Goal: Information Seeking & Learning: Find specific page/section

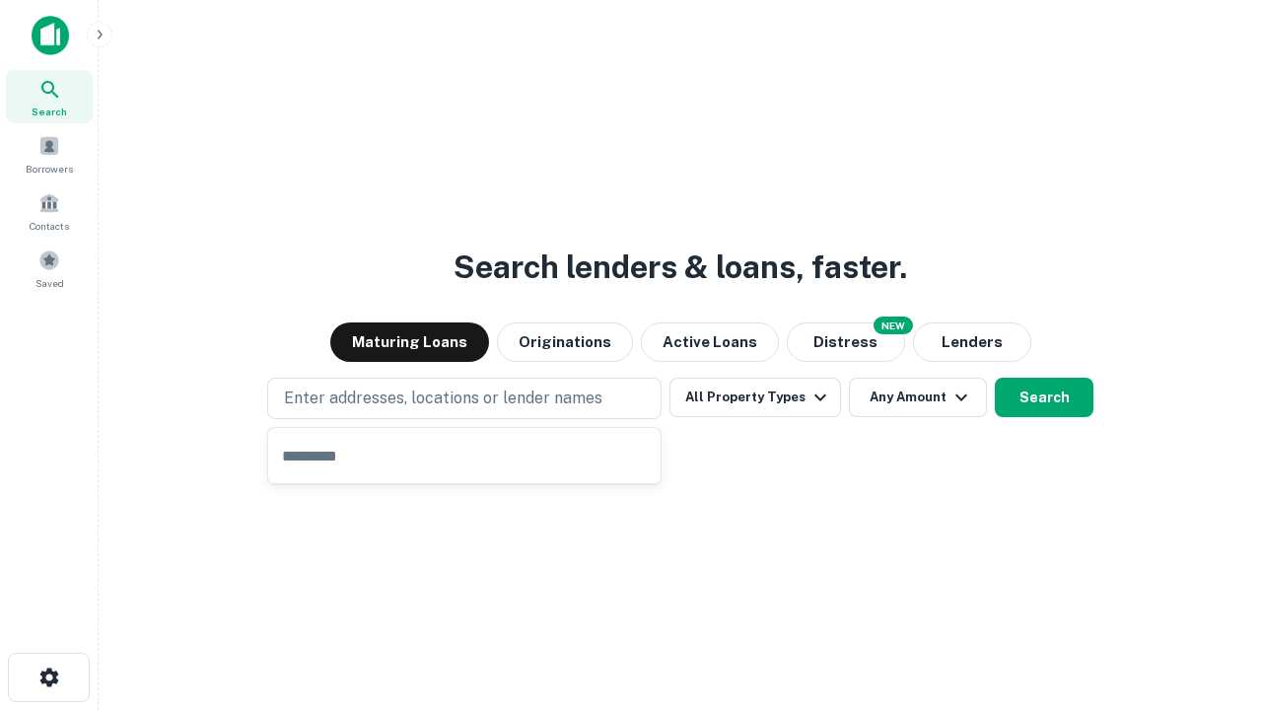
type input "**********"
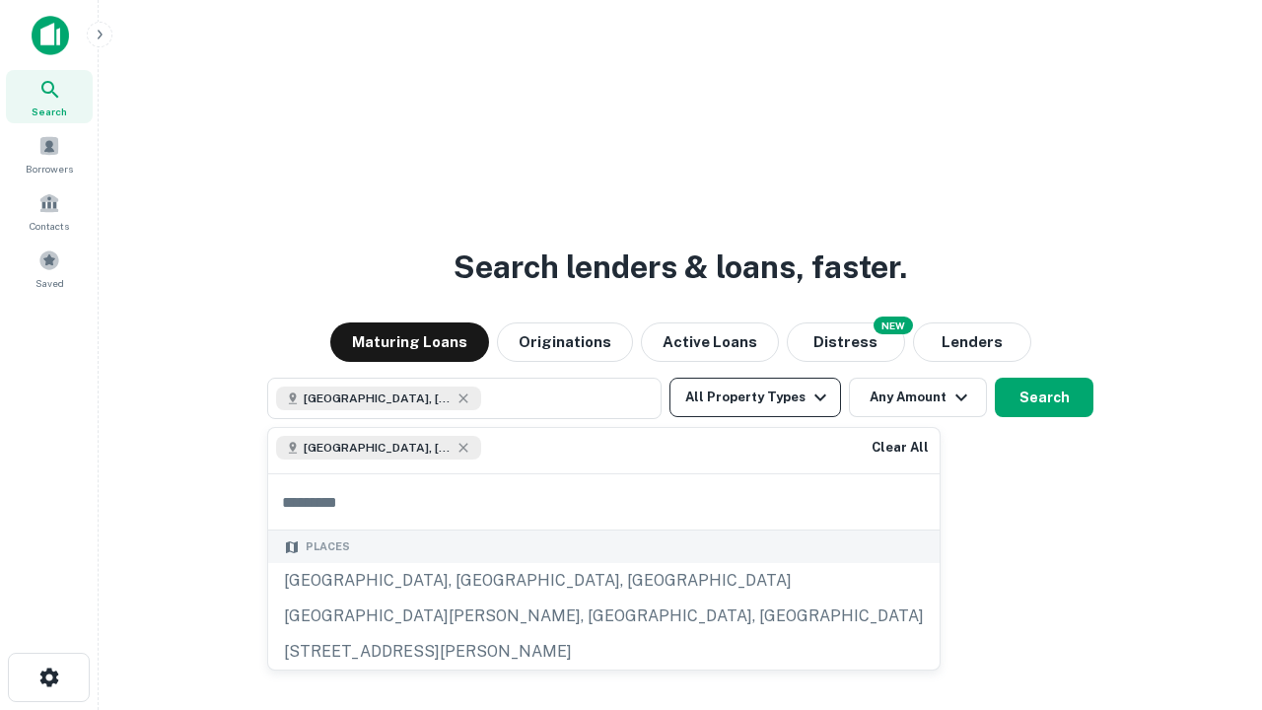
click at [755, 397] on button "All Property Types" at bounding box center [756, 397] width 172 height 39
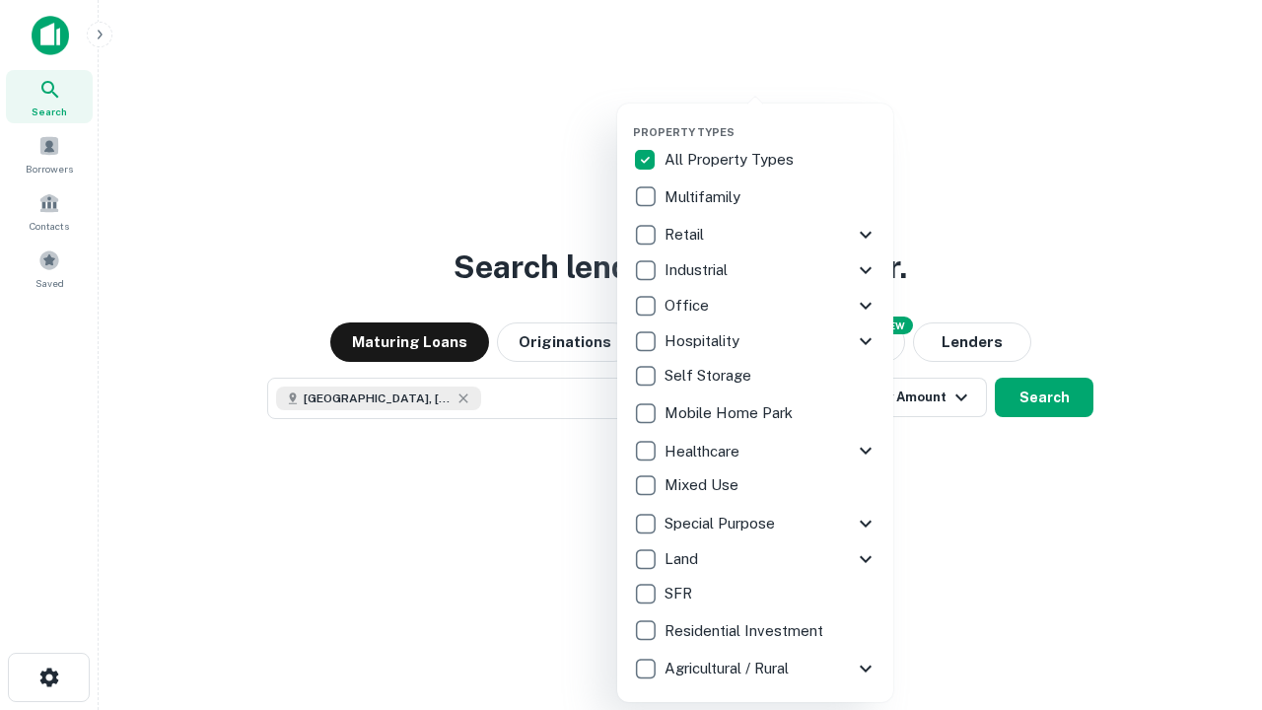
click at [771, 119] on button "button" at bounding box center [771, 119] width 276 height 1
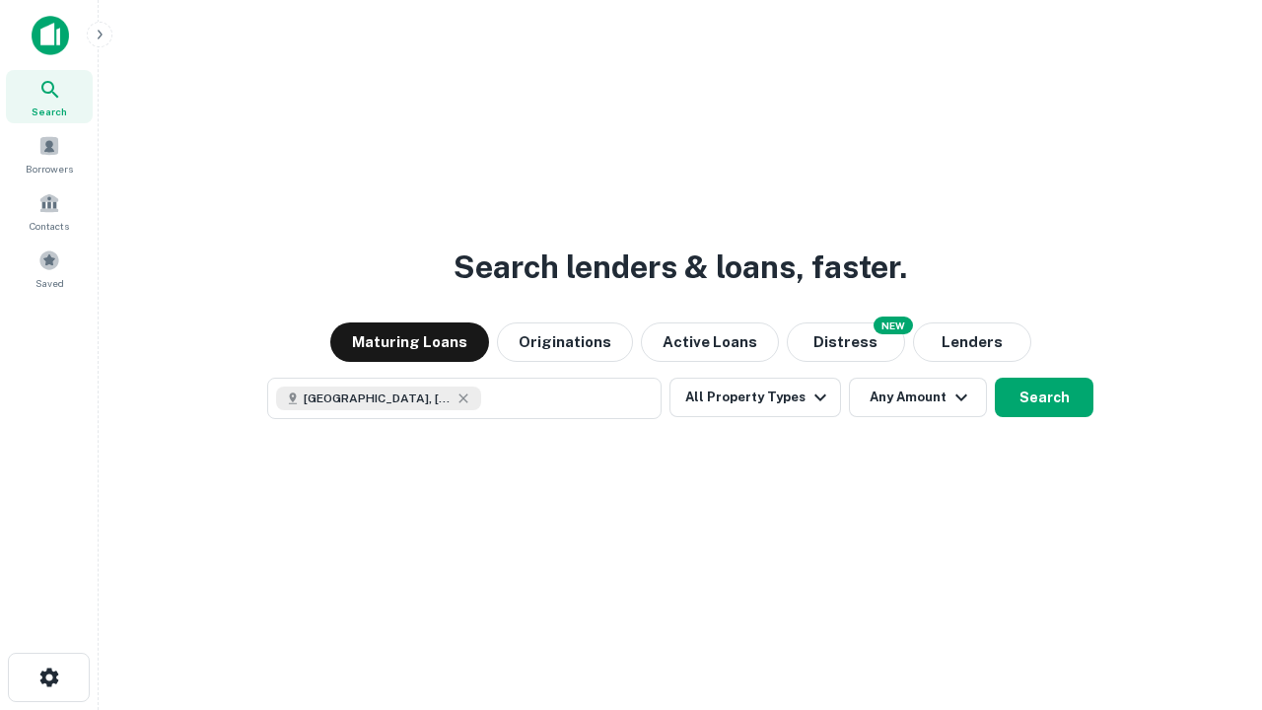
scroll to position [32, 0]
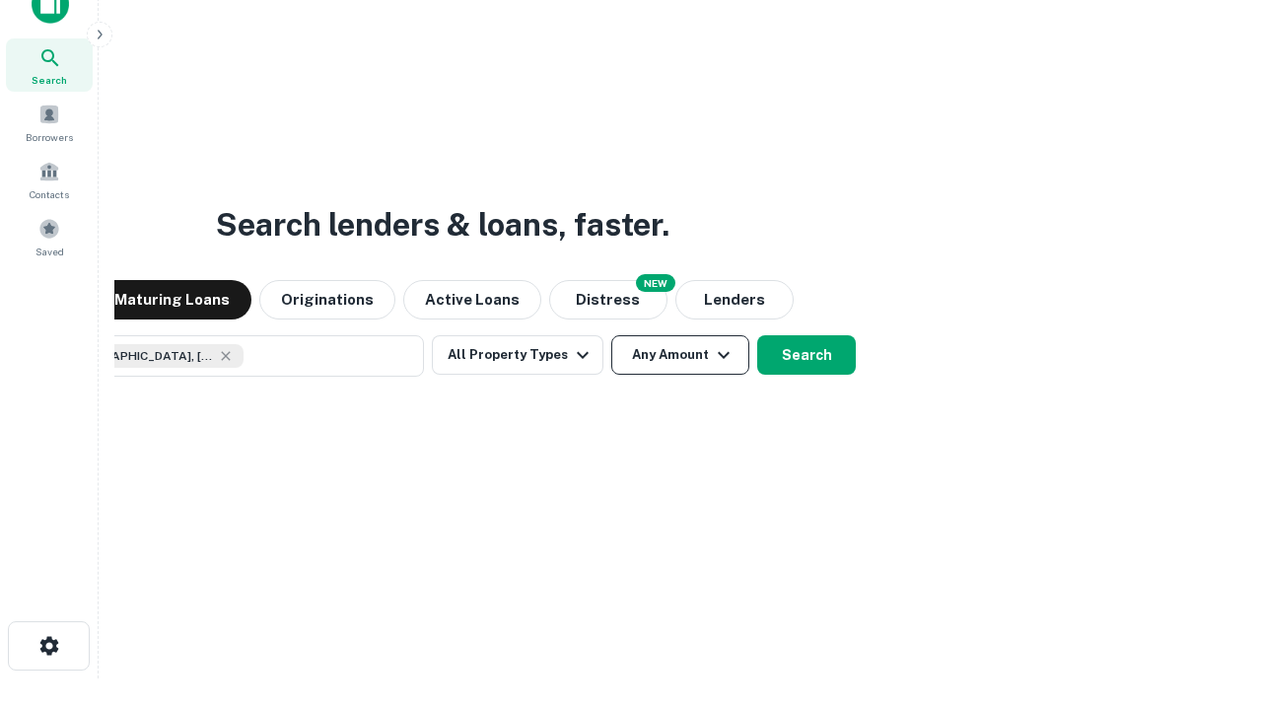
click at [611, 335] on button "Any Amount" at bounding box center [680, 354] width 138 height 39
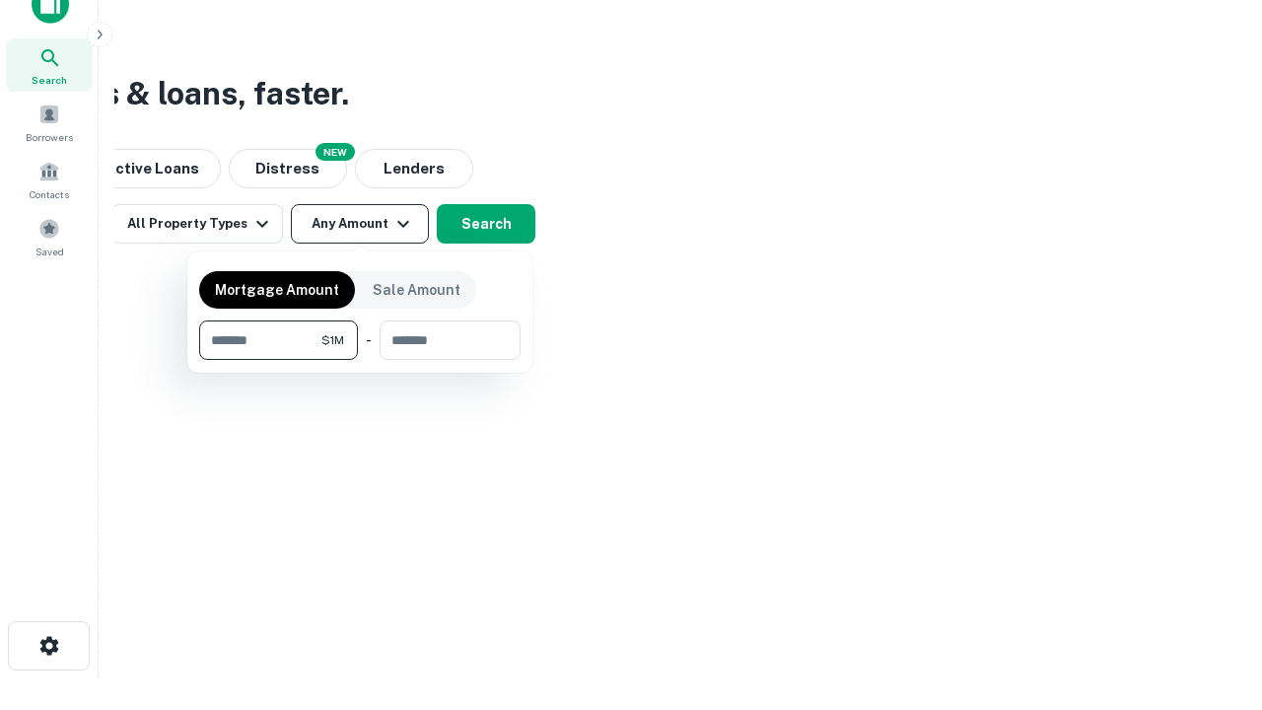
type input "*******"
click at [360, 360] on button "button" at bounding box center [359, 360] width 321 height 1
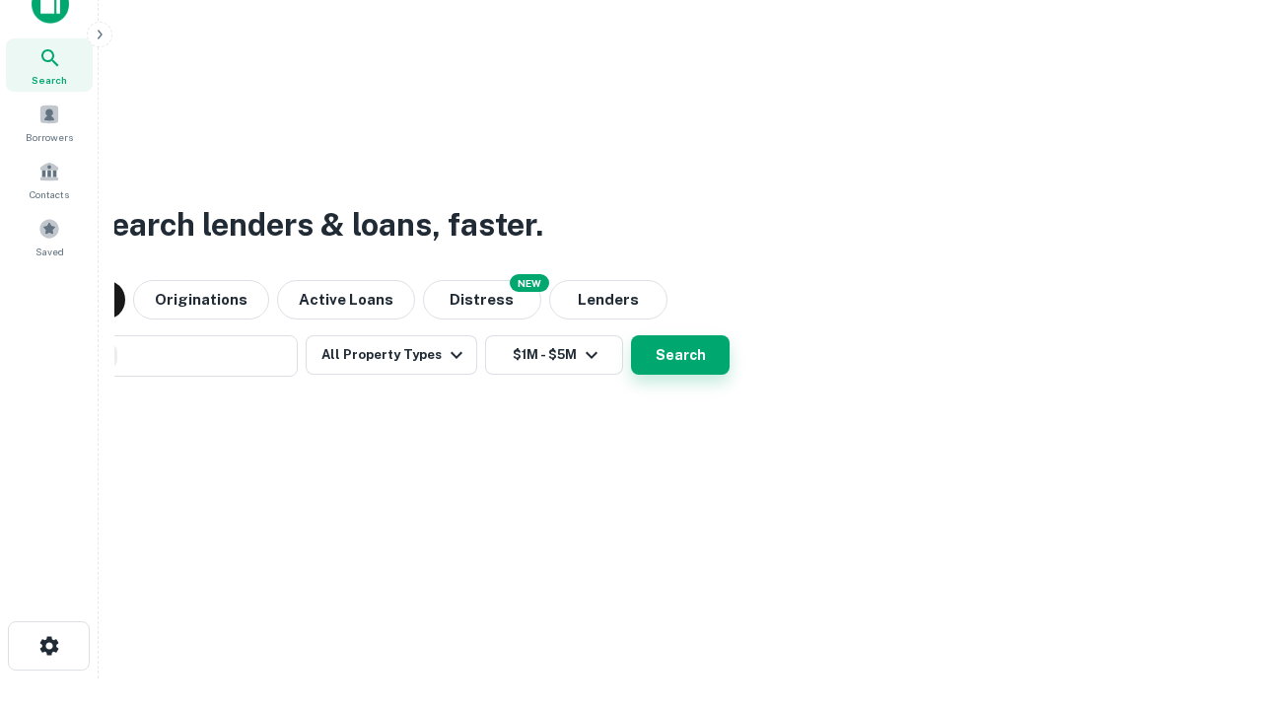
click at [631, 335] on button "Search" at bounding box center [680, 354] width 99 height 39
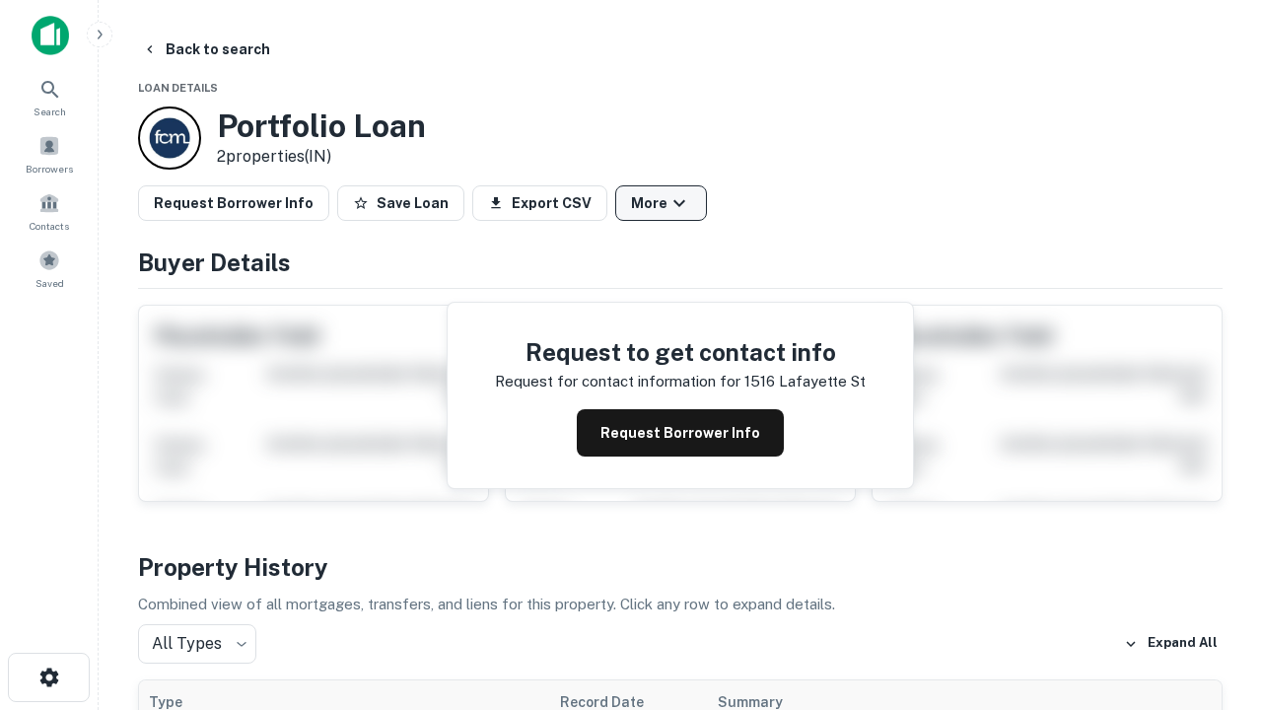
click at [661, 203] on button "More" at bounding box center [661, 202] width 92 height 35
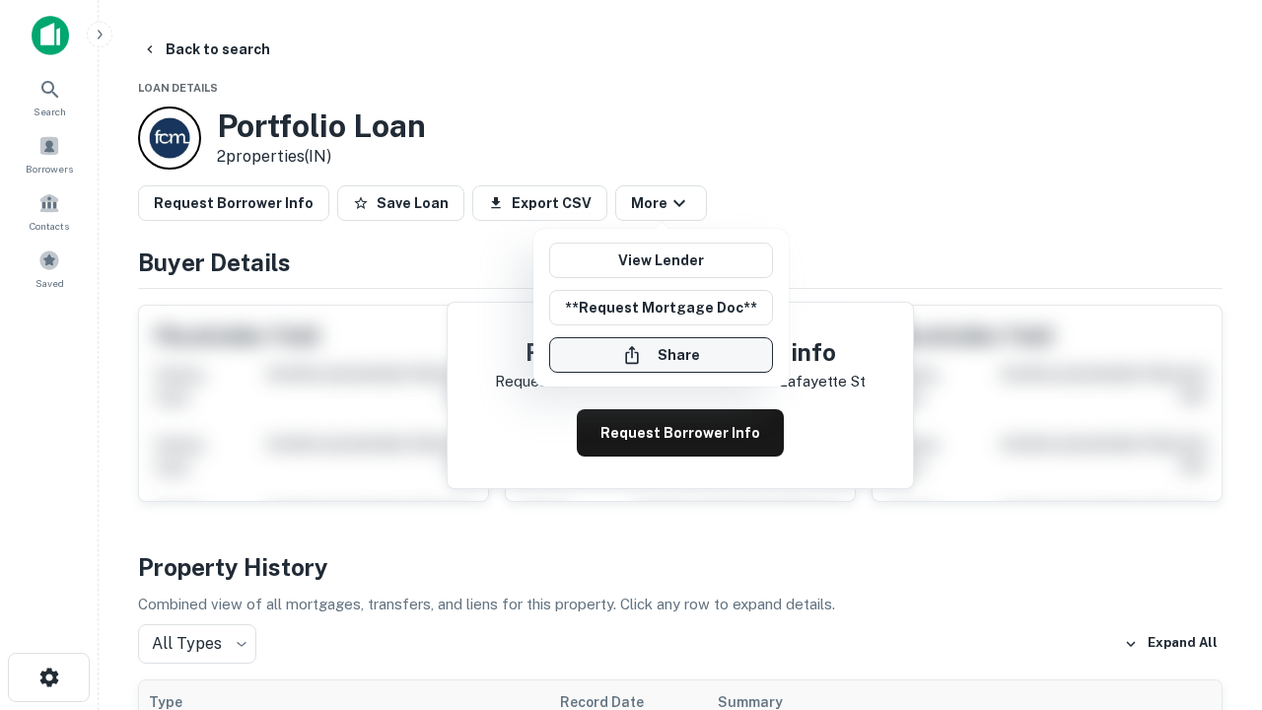
click at [661, 355] on button "Share" at bounding box center [661, 354] width 224 height 35
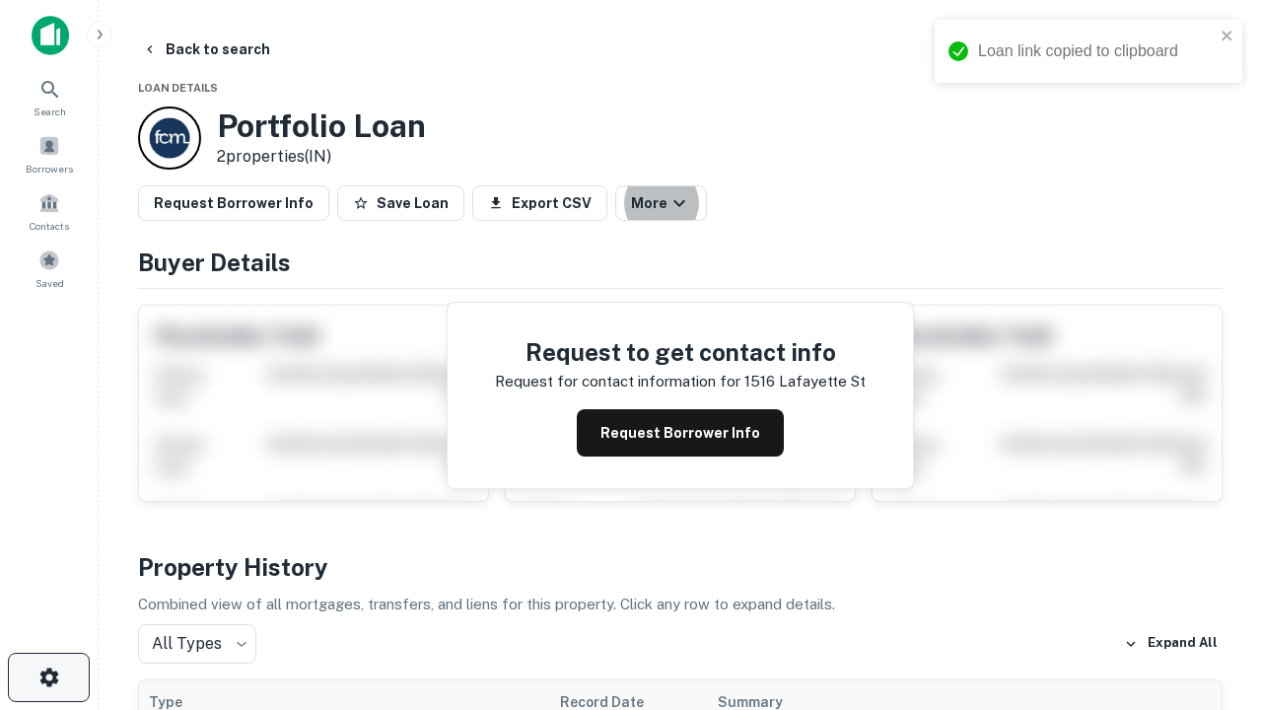
click at [48, 677] on icon "button" at bounding box center [49, 678] width 24 height 24
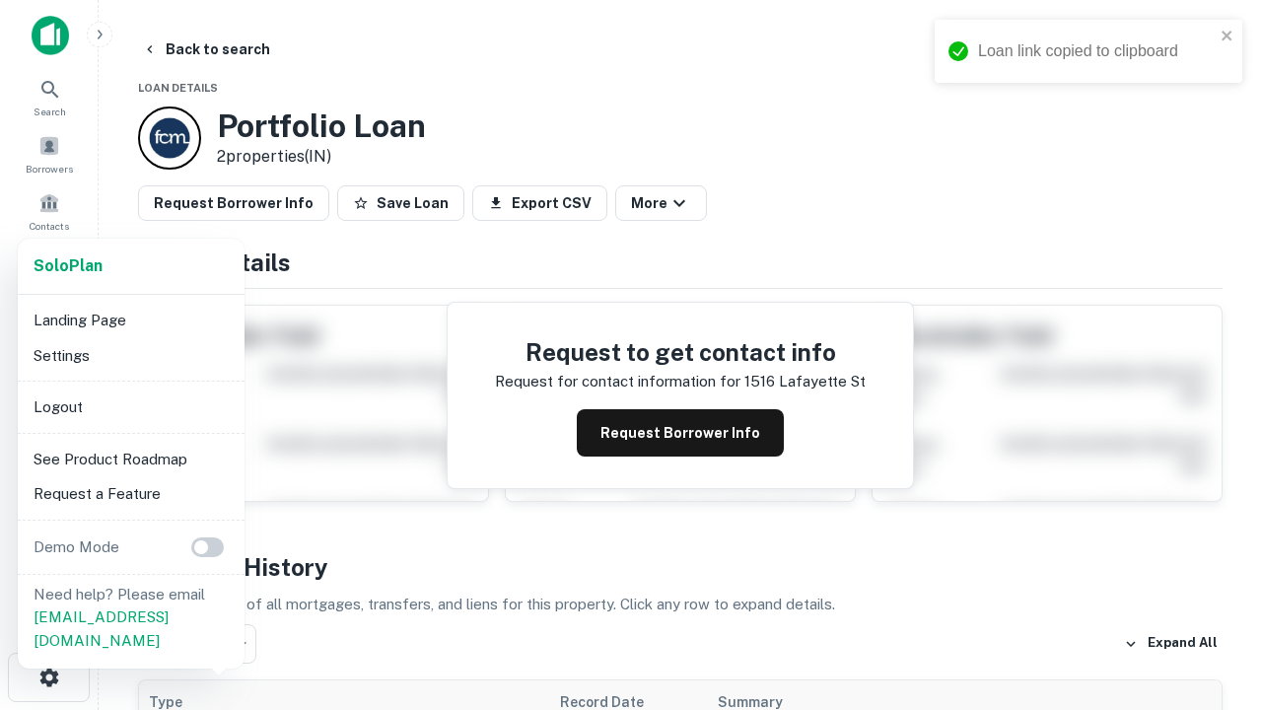
click at [130, 406] on li "Logout" at bounding box center [131, 407] width 211 height 35
